Goal: Task Accomplishment & Management: Use online tool/utility

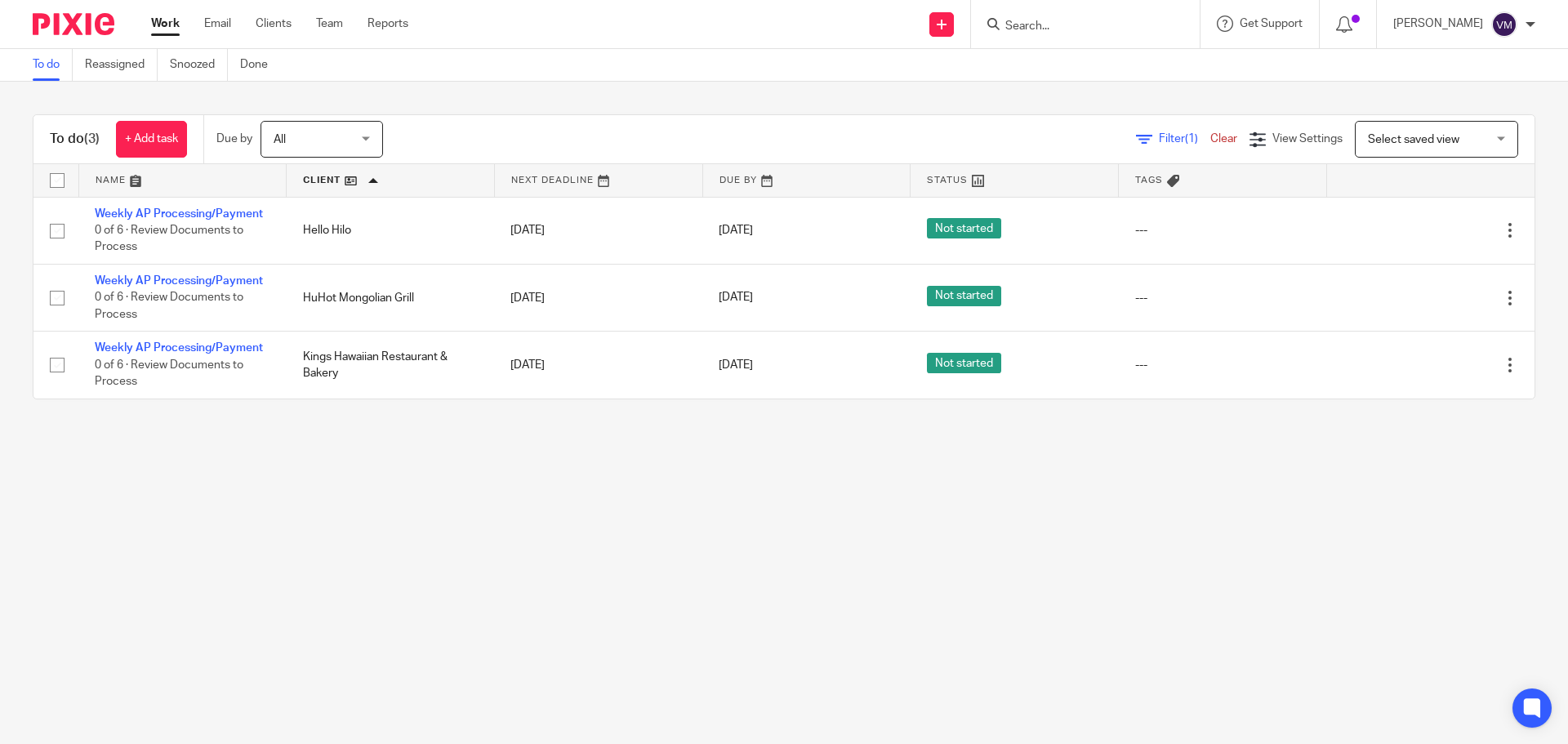
click at [774, 105] on div "To do (3) + Add task Due by All All [DATE] [DATE] This week Next week This mont…" at bounding box center [784, 257] width 1568 height 350
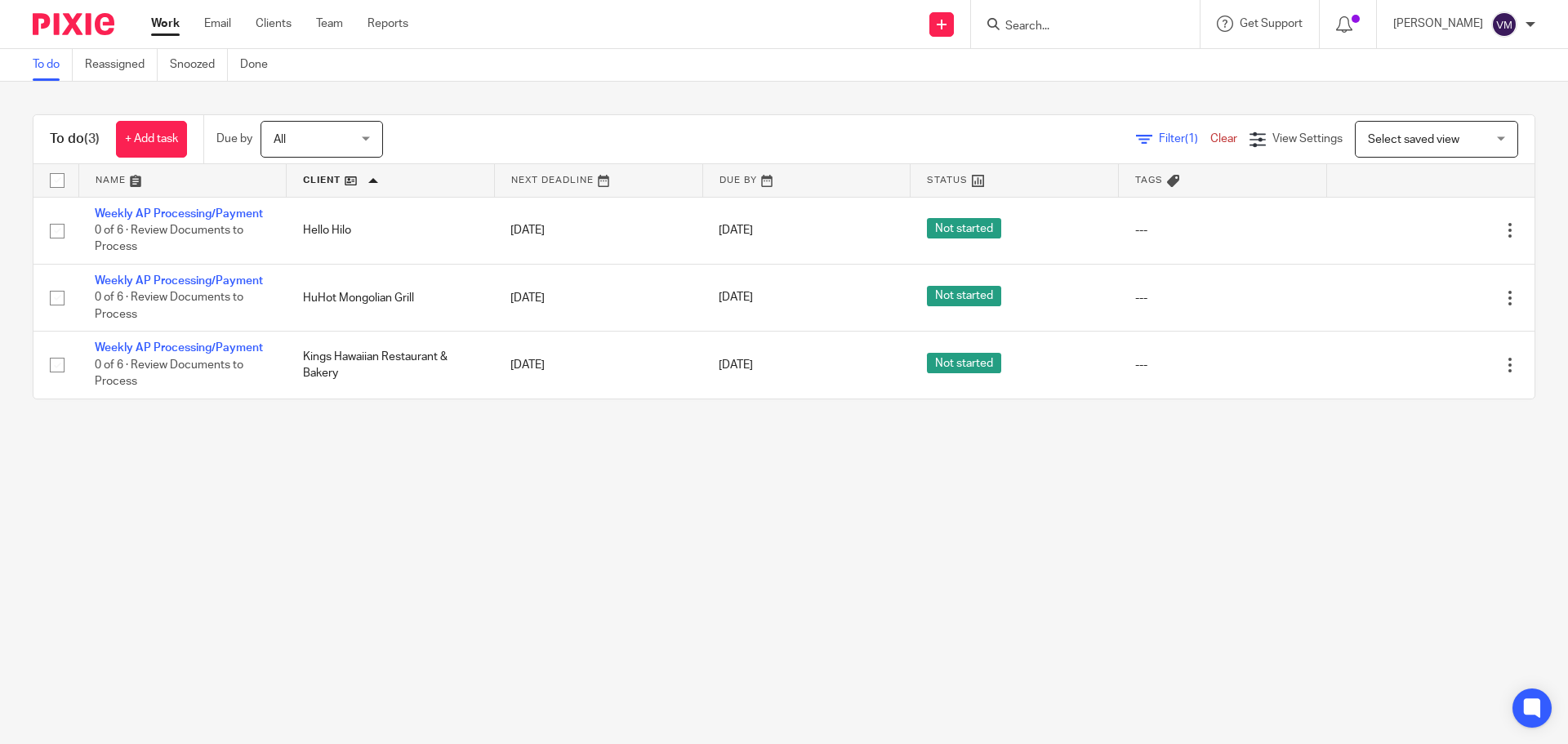
click at [774, 105] on div "To do (3) + Add task Due by All All [DATE] [DATE] This week Next week This mont…" at bounding box center [784, 257] width 1568 height 350
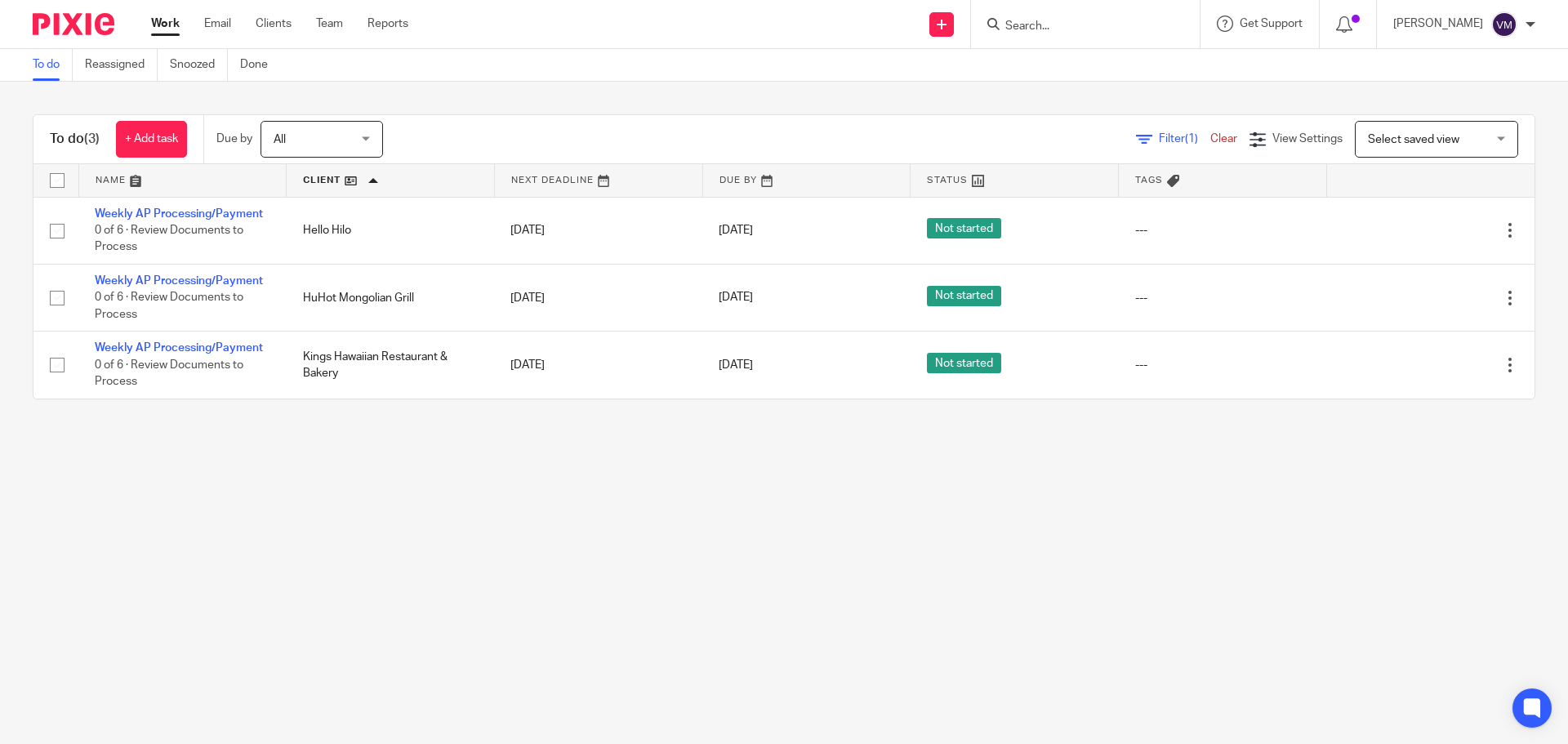
click at [774, 105] on div "To do (3) + Add task Due by All All [DATE] [DATE] This week Next week This mont…" at bounding box center [784, 257] width 1568 height 350
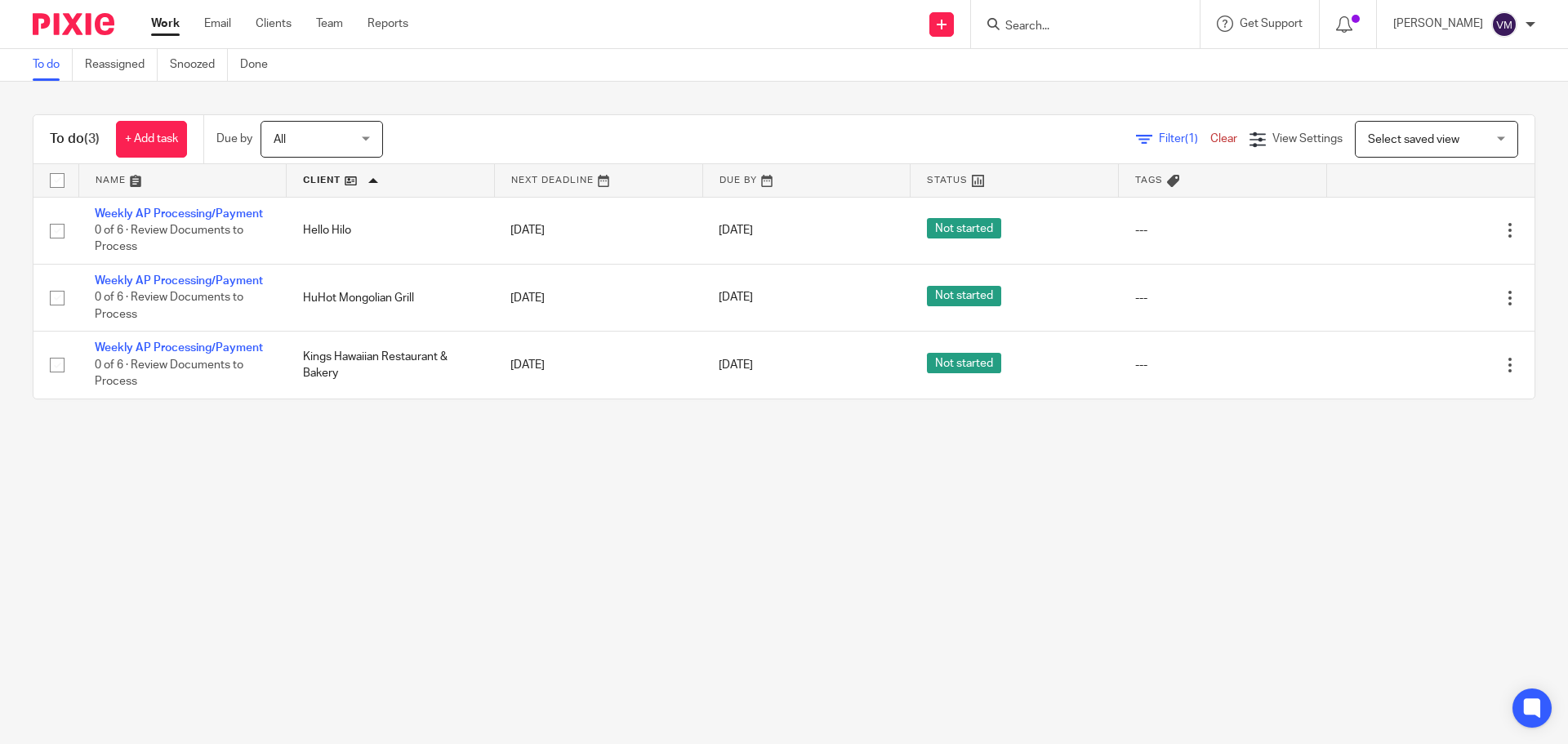
click at [774, 105] on div "To do (3) + Add task Due by All All [DATE] [DATE] This week Next week This mont…" at bounding box center [784, 257] width 1568 height 350
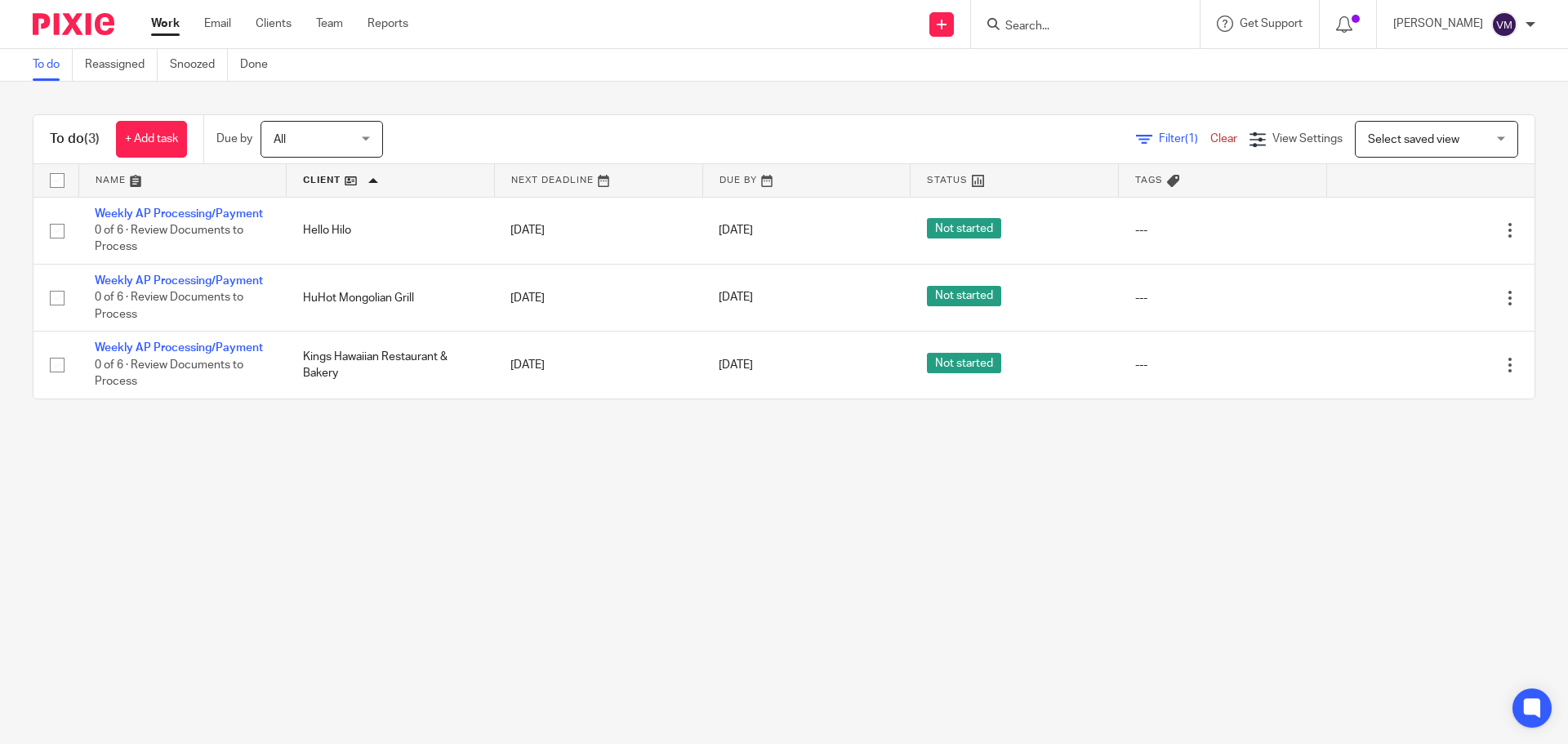
click at [774, 105] on div "To do (3) + Add task Due by All All [DATE] [DATE] This week Next week This mont…" at bounding box center [784, 257] width 1568 height 350
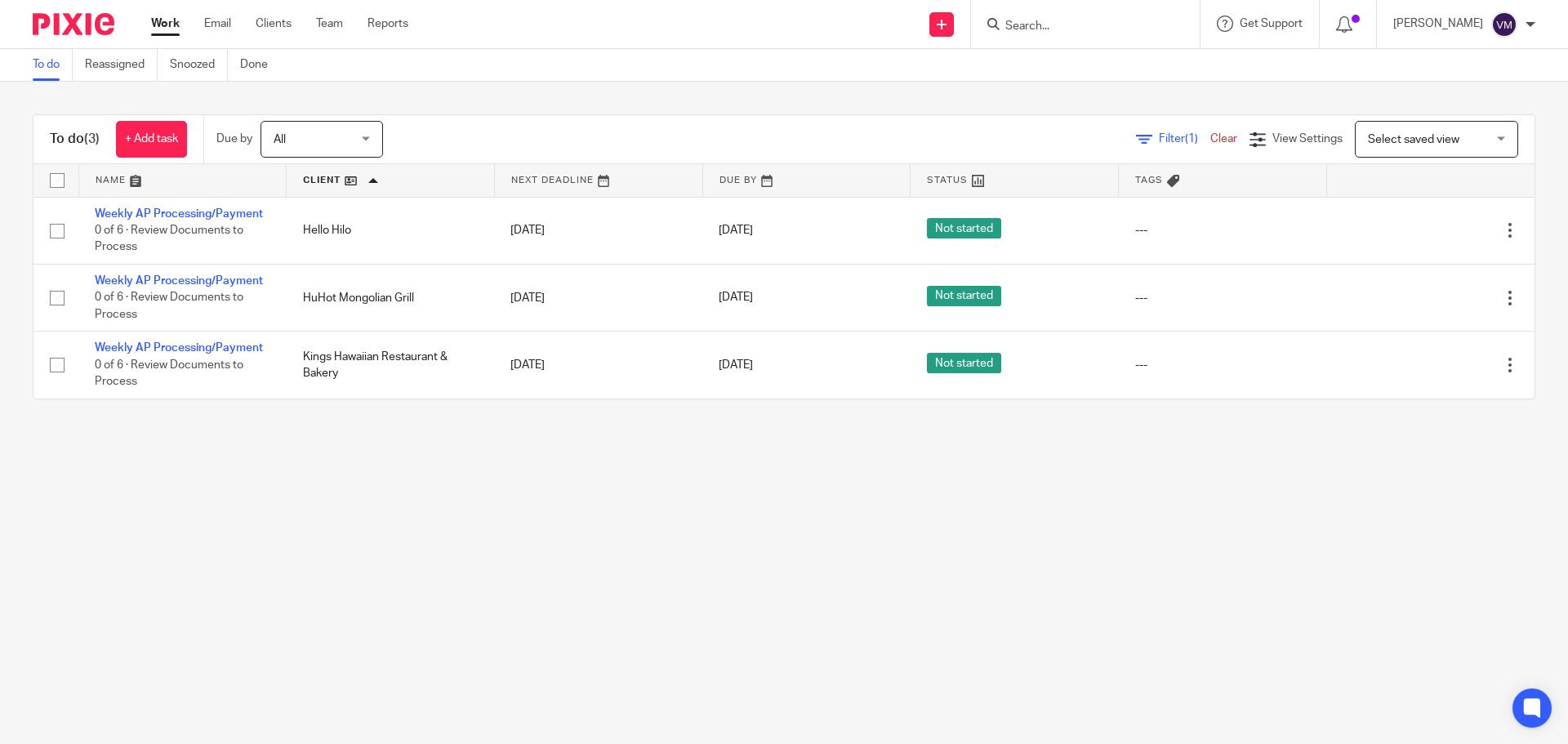
click at [774, 105] on div "To do (3) + Add task Due by All All [DATE] [DATE] This week Next week This mont…" at bounding box center [784, 257] width 1568 height 350
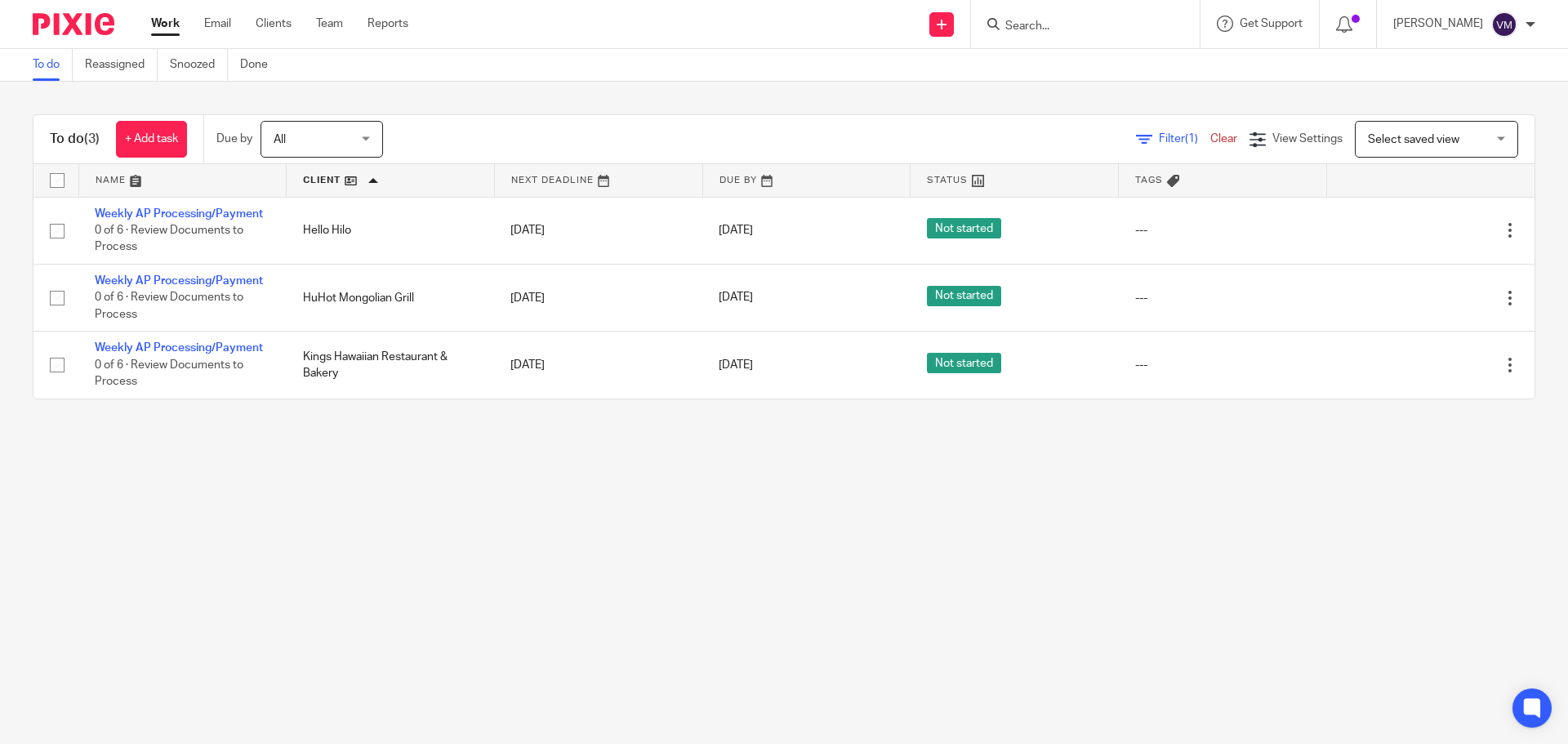
click at [774, 105] on div "To do (3) + Add task Due by All All [DATE] [DATE] This week Next week This mont…" at bounding box center [784, 257] width 1568 height 350
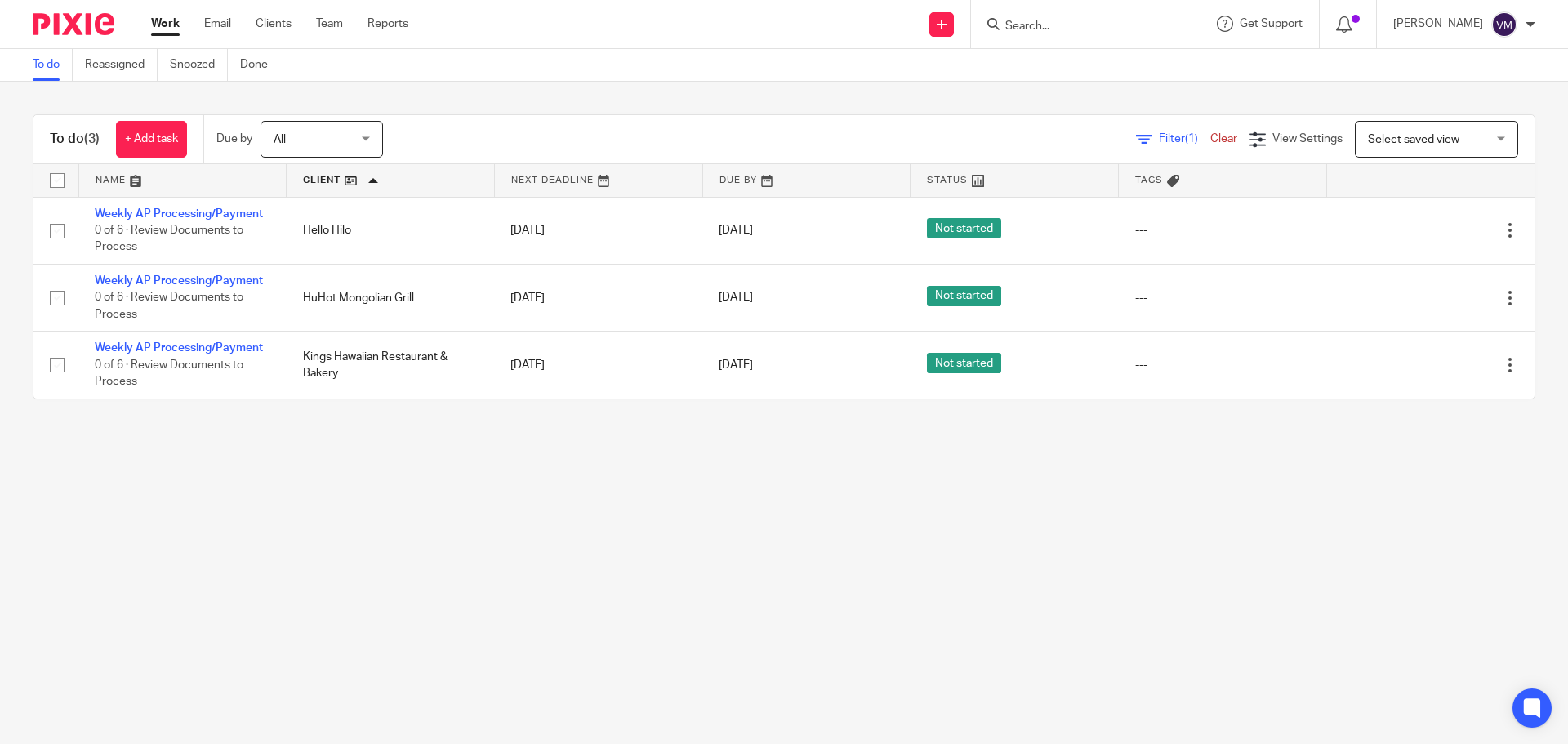
click at [774, 105] on div "To do (3) + Add task Due by All All [DATE] [DATE] This week Next week This mont…" at bounding box center [784, 257] width 1568 height 350
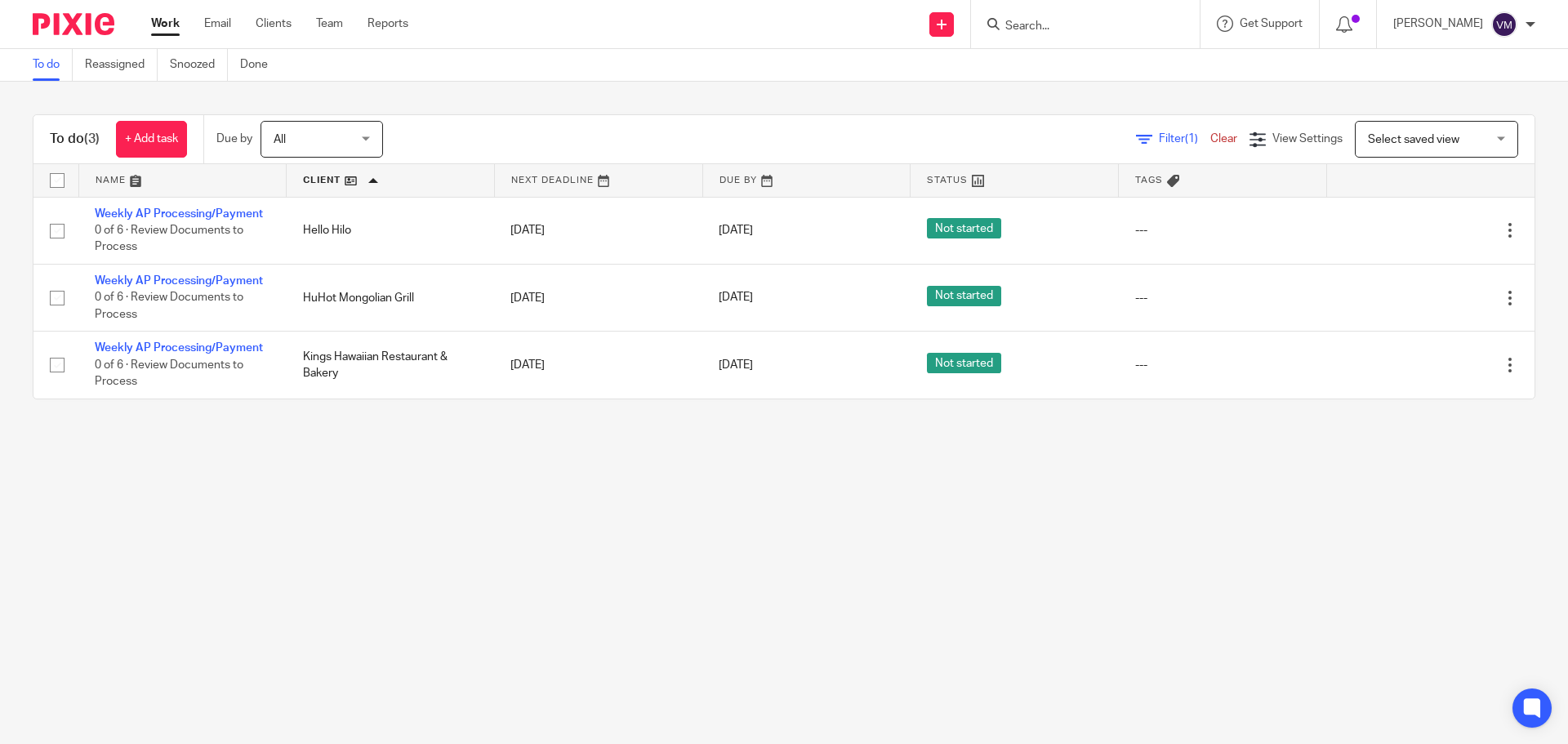
click at [774, 105] on div "To do (3) + Add task Due by All All [DATE] [DATE] This week Next week This mont…" at bounding box center [784, 257] width 1568 height 350
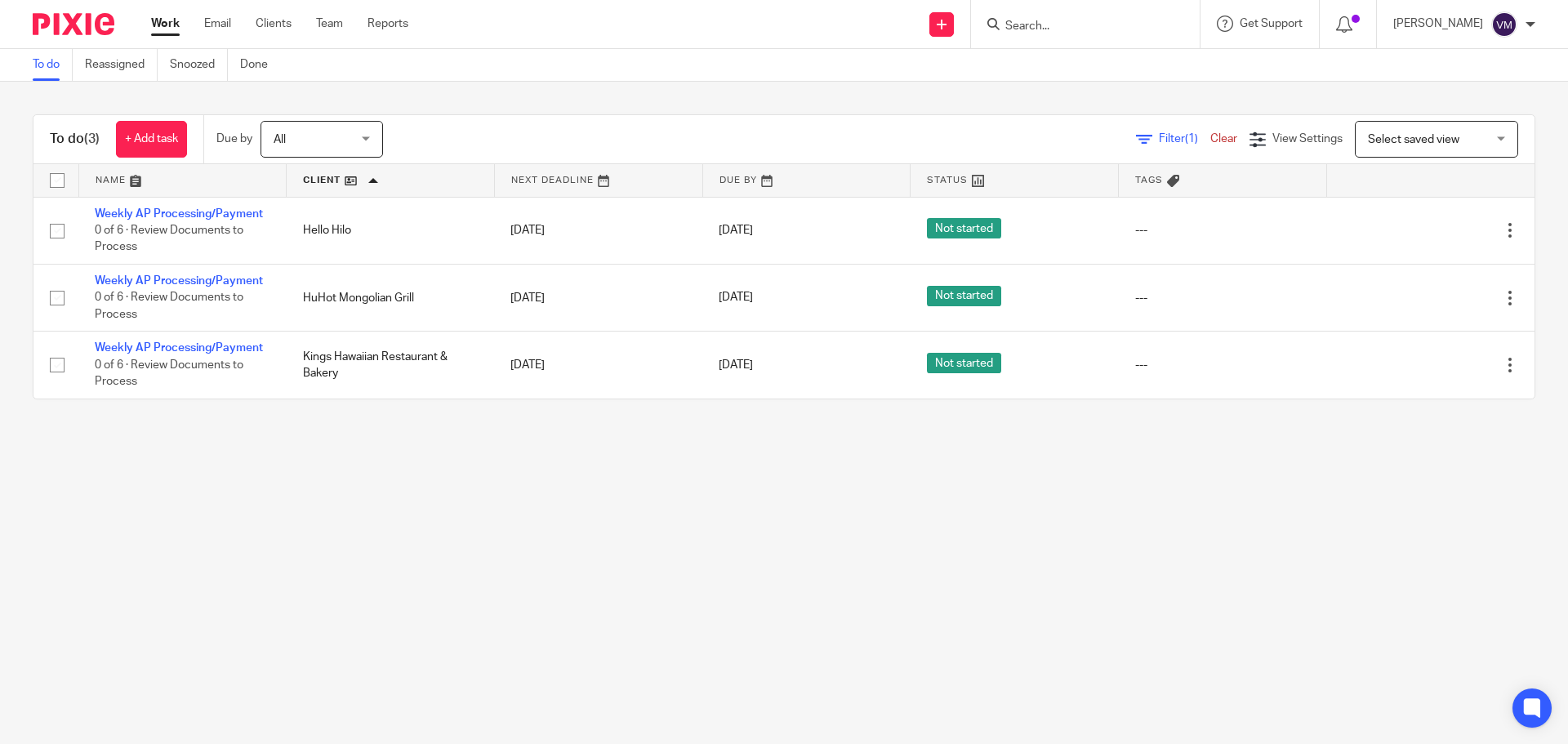
click at [774, 105] on div "To do (3) + Add task Due by All All [DATE] [DATE] This week Next week This mont…" at bounding box center [784, 257] width 1568 height 350
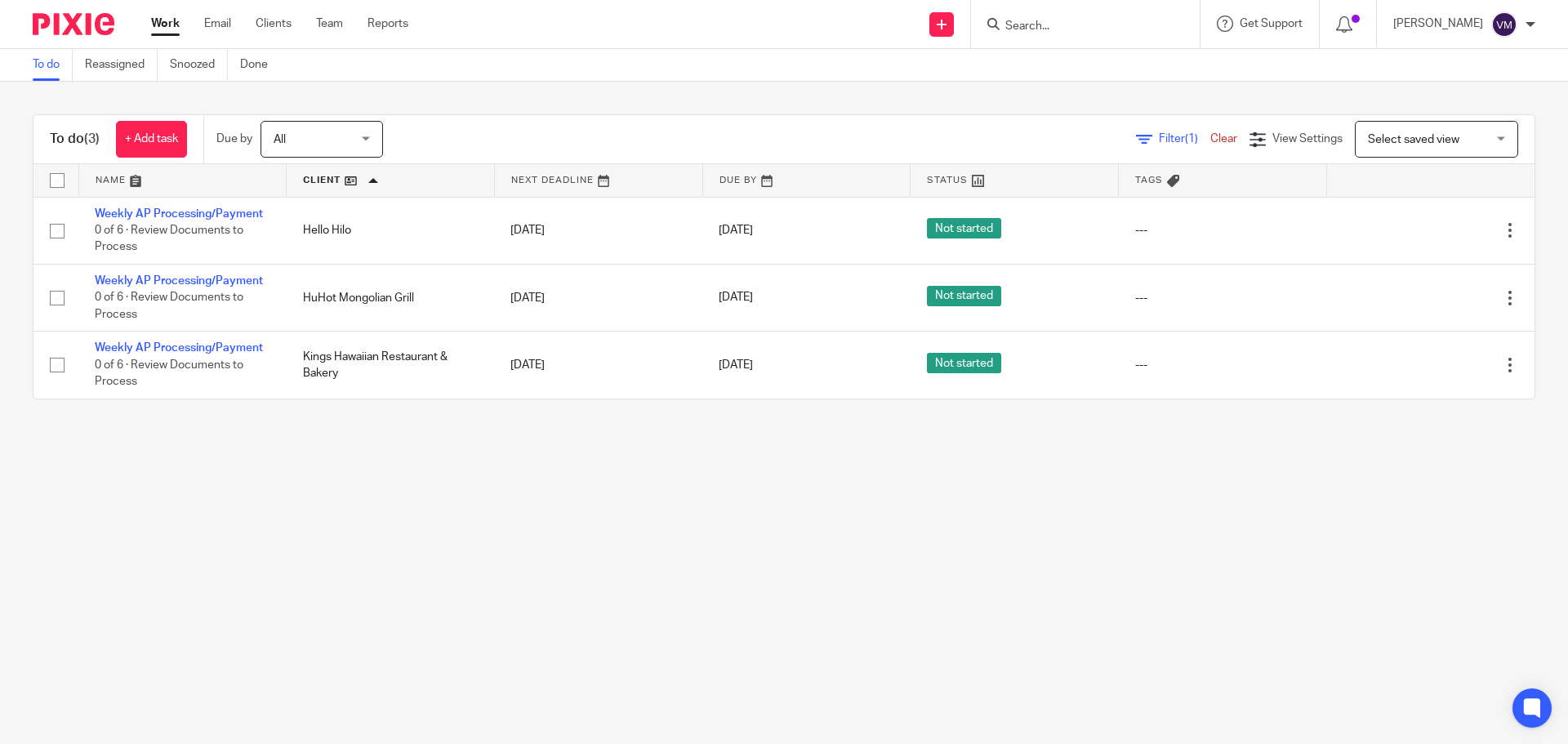
click at [774, 105] on div "To do (3) + Add task Due by All All [DATE] [DATE] This week Next week This mont…" at bounding box center [784, 257] width 1568 height 350
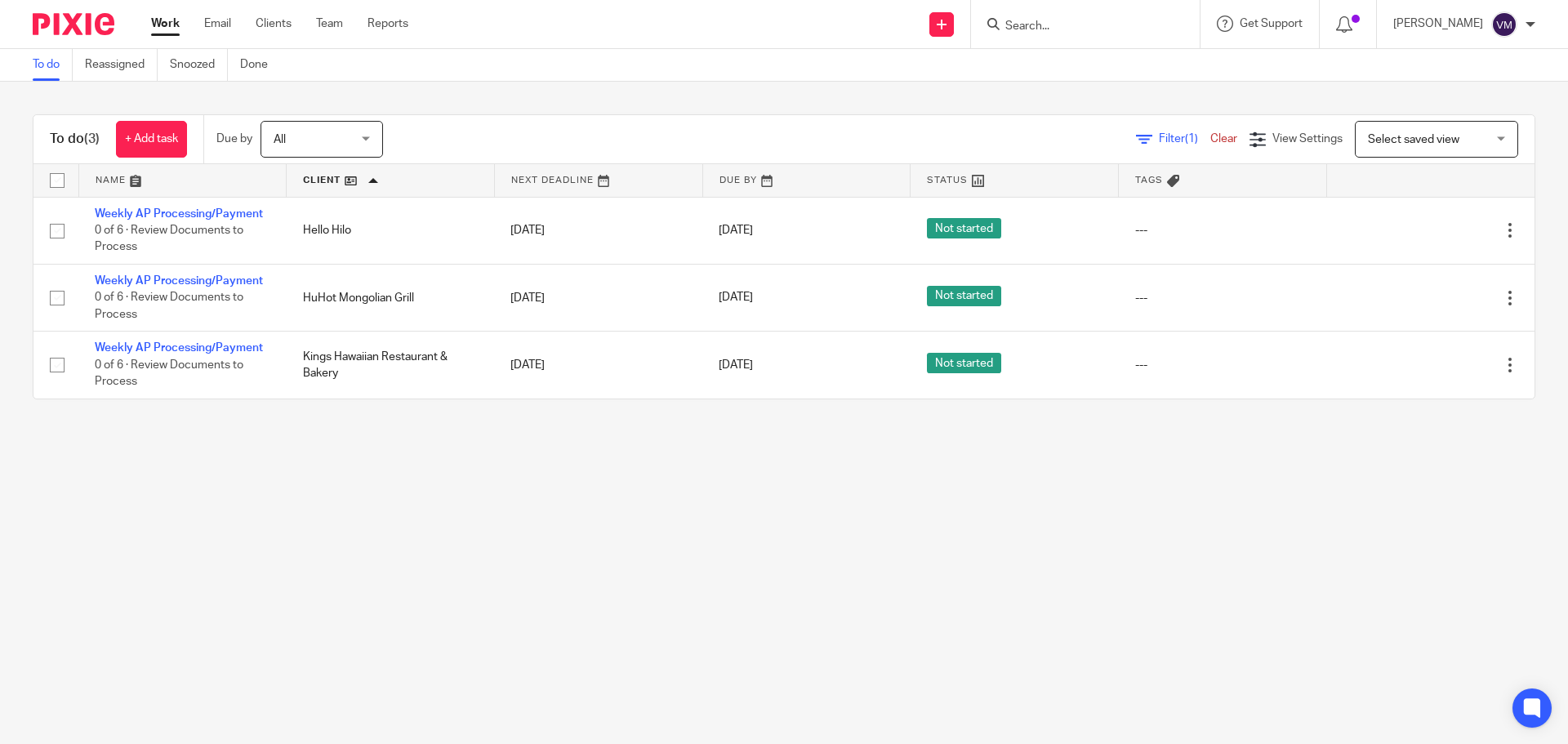
click at [774, 105] on div "To do (3) + Add task Due by All All [DATE] [DATE] This week Next week This mont…" at bounding box center [784, 257] width 1568 height 350
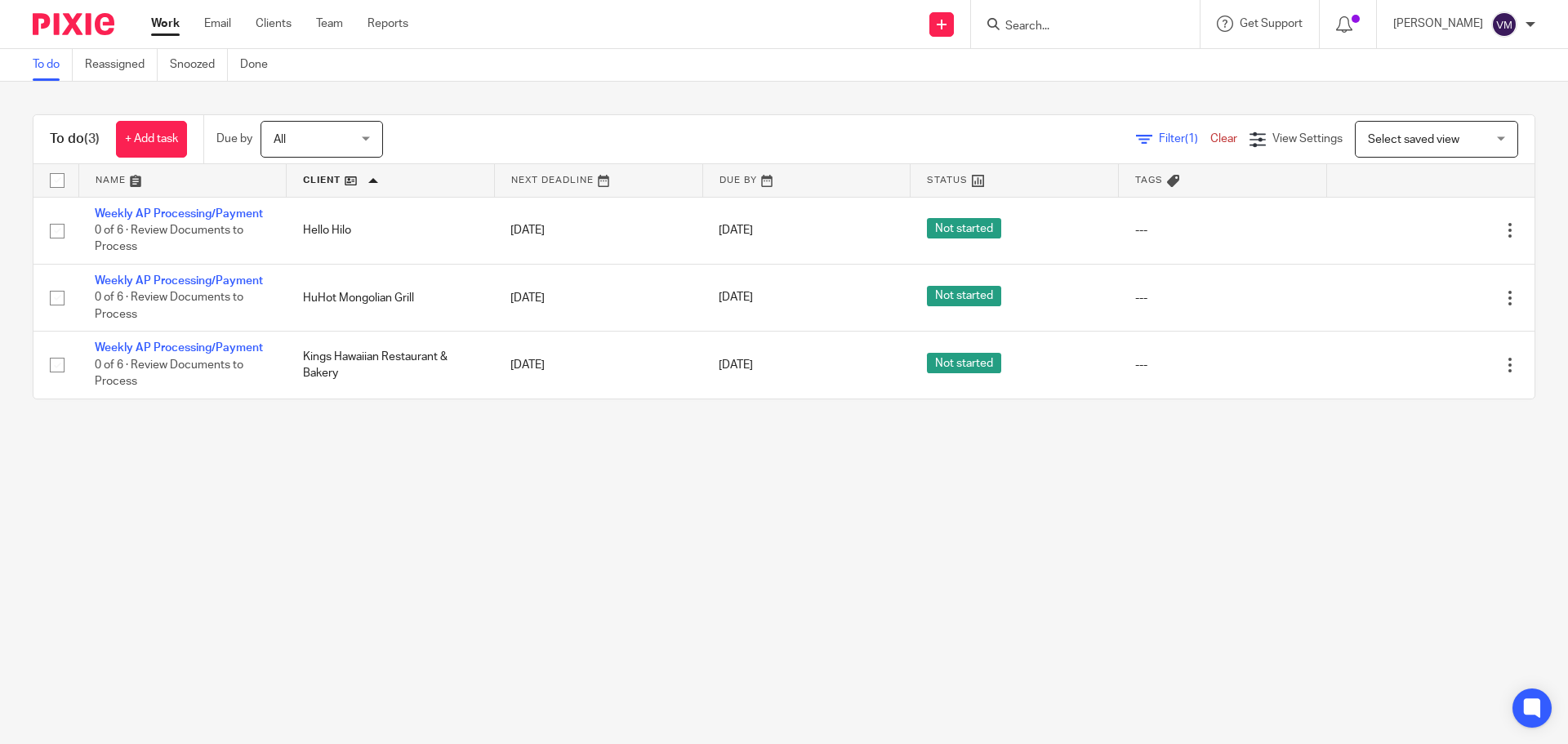
click at [774, 105] on div "To do (3) + Add task Due by All All [DATE] [DATE] This week Next week This mont…" at bounding box center [784, 257] width 1568 height 350
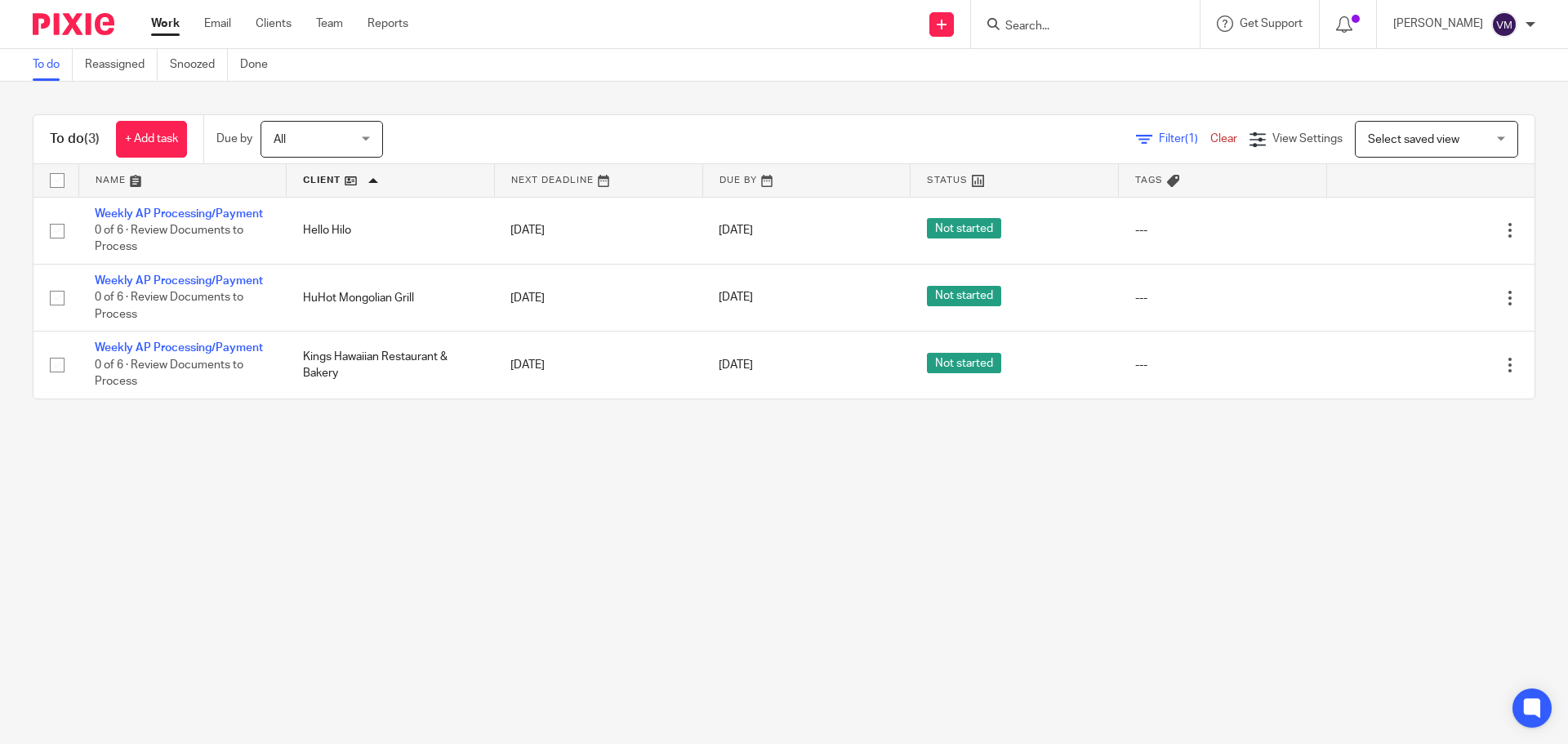
click at [774, 105] on div "To do (3) + Add task Due by All All [DATE] [DATE] This week Next week This mont…" at bounding box center [784, 257] width 1568 height 350
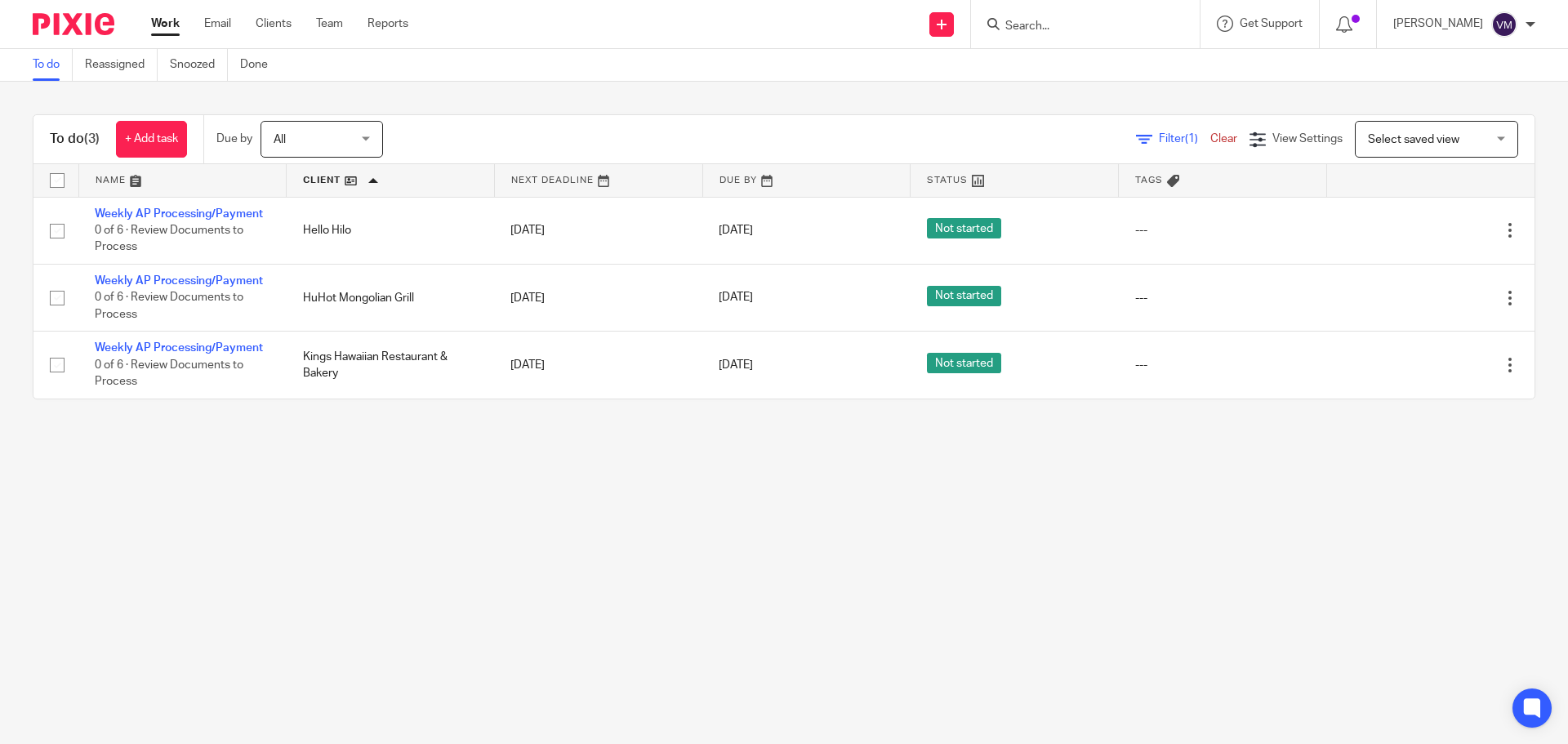
click at [774, 105] on div "To do (3) + Add task Due by All All [DATE] [DATE] This week Next week This mont…" at bounding box center [784, 257] width 1568 height 350
